Goal: Information Seeking & Learning: Find specific fact

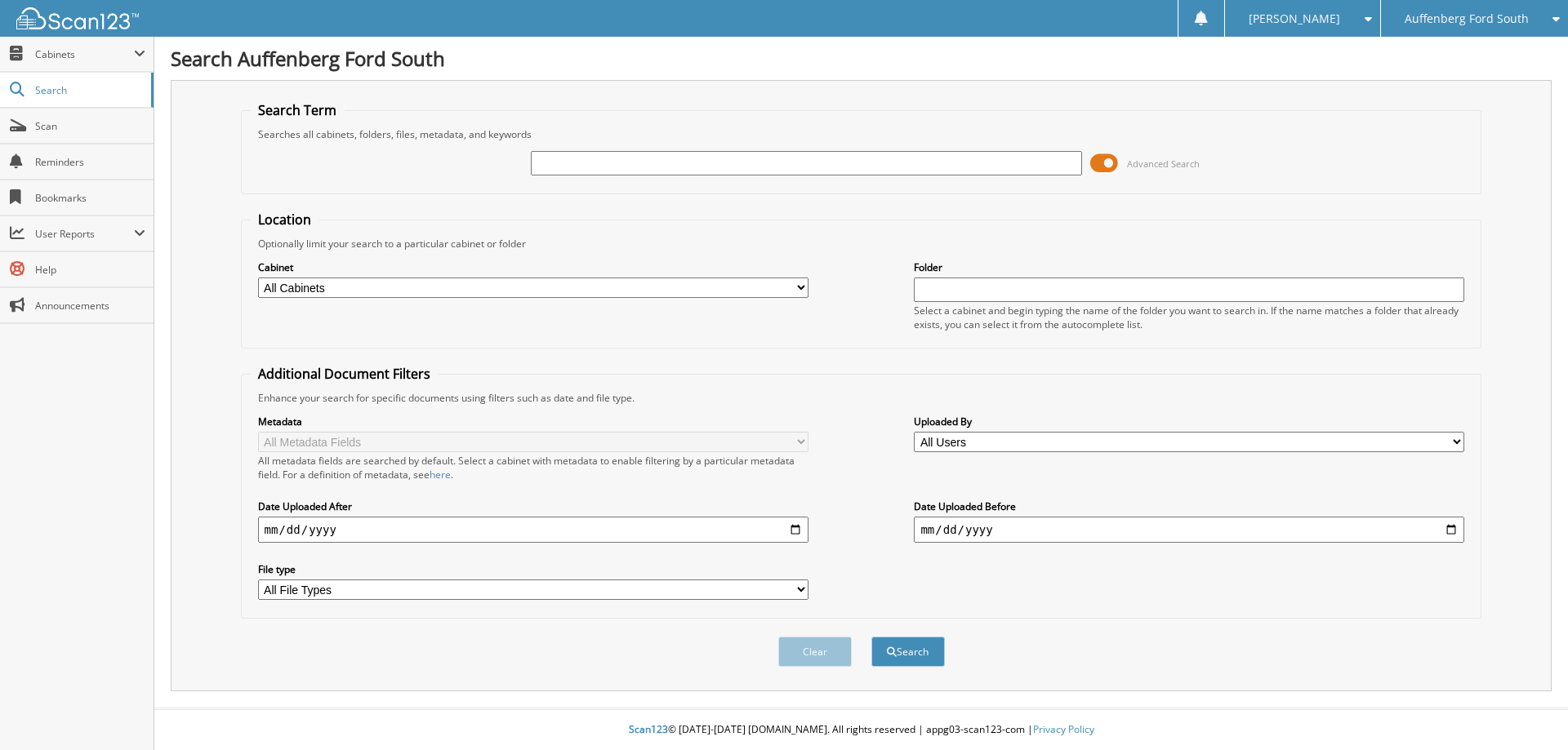
click at [614, 169] on input "text" at bounding box center [806, 163] width 550 height 24
type input "[PERSON_NAME]"
click at [872, 637] on button "Search" at bounding box center [908, 651] width 73 height 30
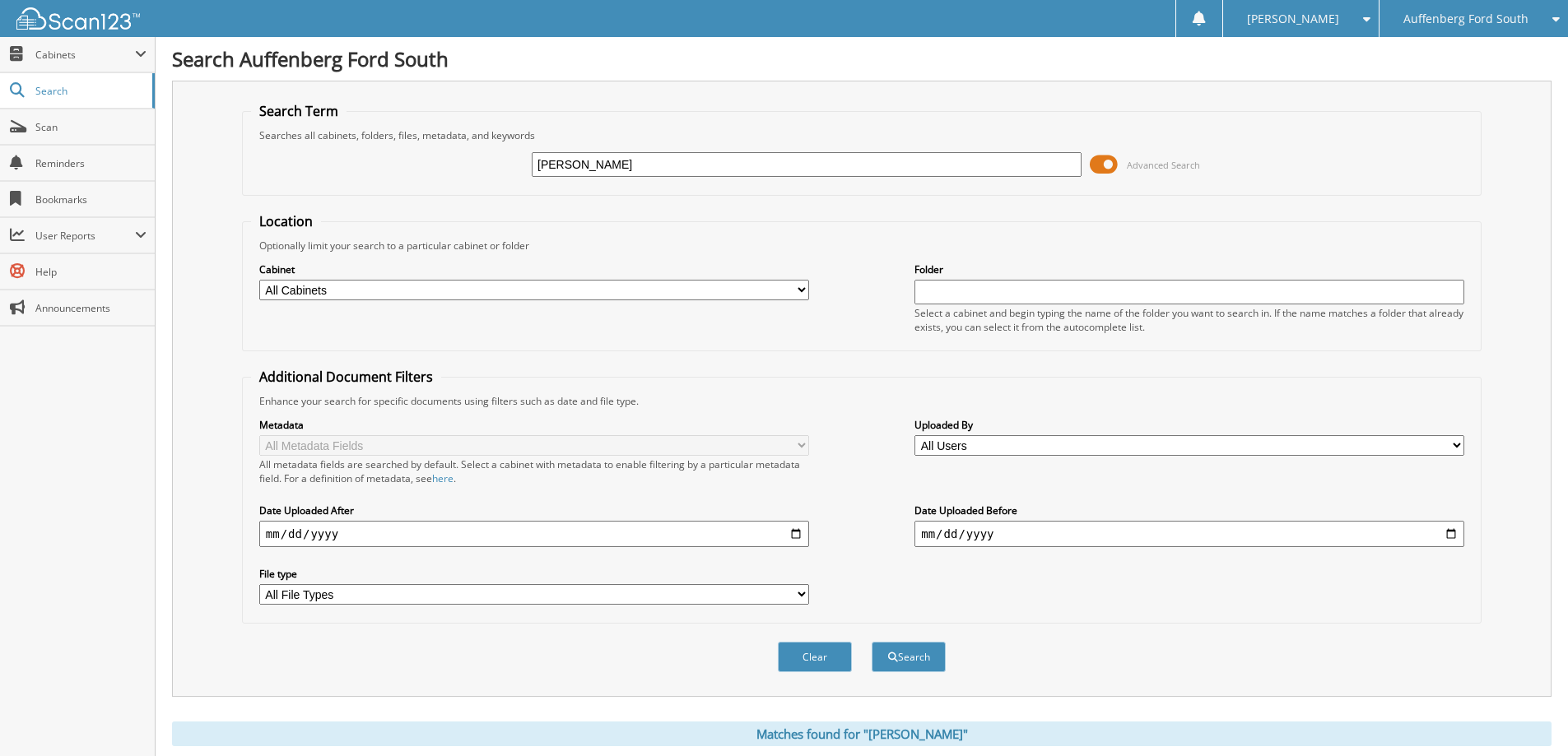
click at [618, 171] on input "[PERSON_NAME]" at bounding box center [806, 164] width 550 height 25
type input "[PERSON_NAME]"
click at [871, 642] on button "Search" at bounding box center [908, 656] width 74 height 30
click at [618, 171] on input "[PERSON_NAME]" at bounding box center [806, 164] width 550 height 25
type input "COLEMAN,J"
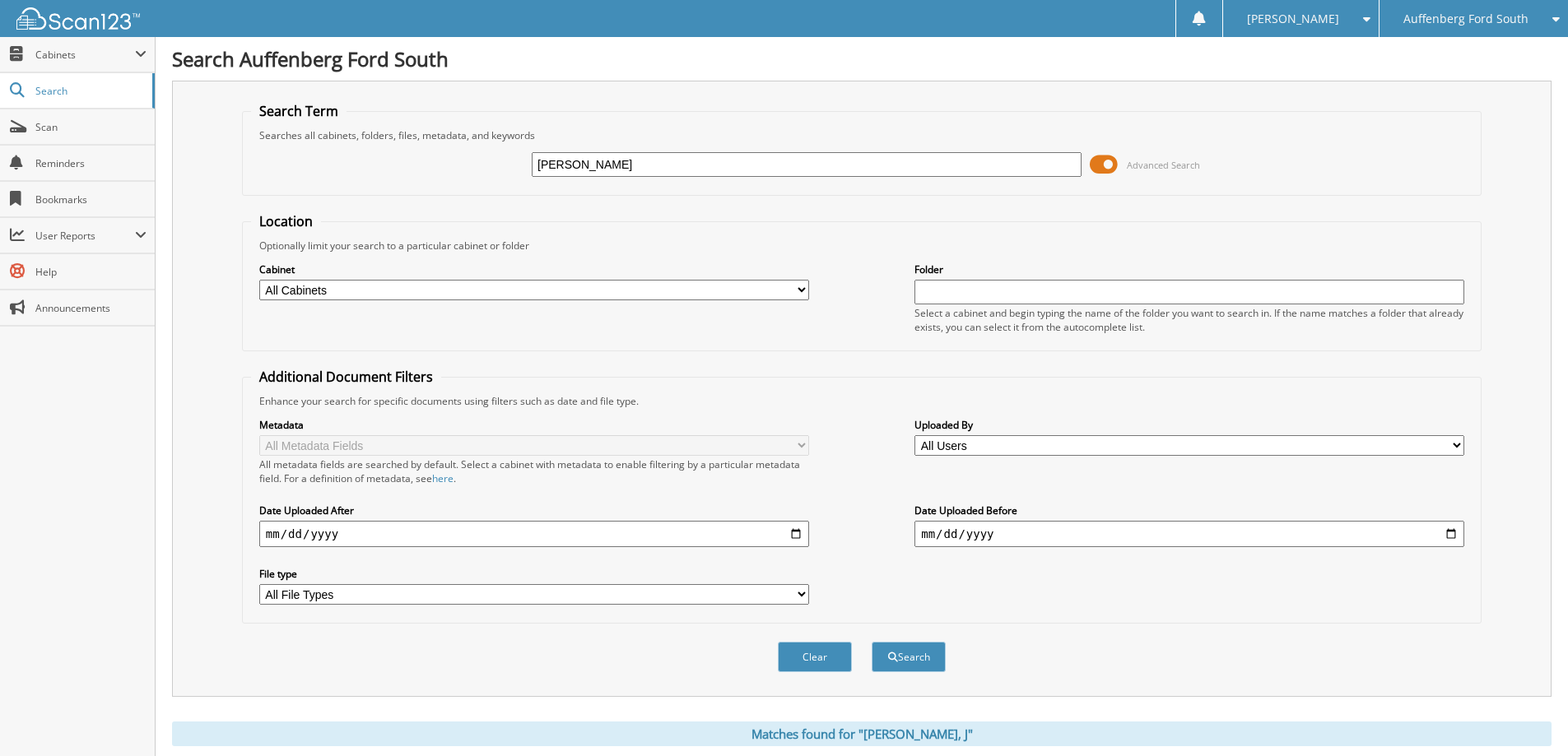
click at [871, 642] on button "Search" at bounding box center [908, 656] width 74 height 30
click at [903, 661] on button "Search" at bounding box center [908, 656] width 74 height 30
